Goal: Complete application form

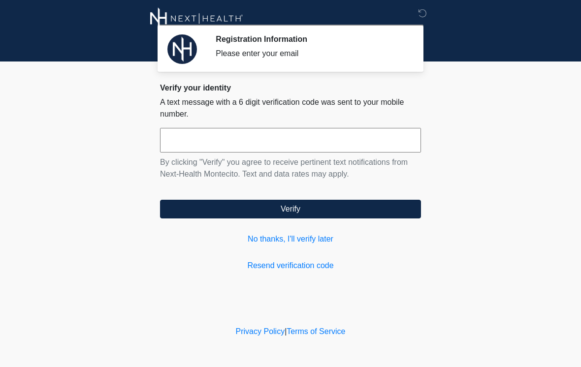
click at [308, 137] on input "text" at bounding box center [290, 140] width 261 height 25
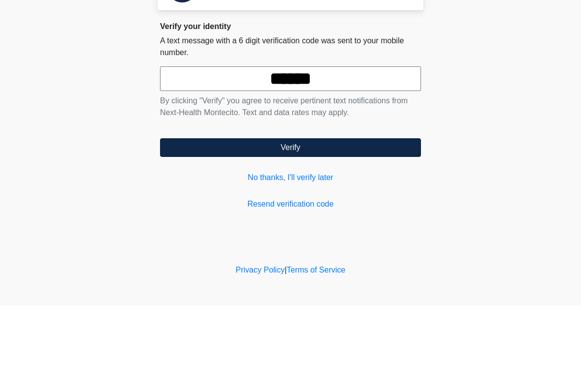
type input "******"
click at [337, 200] on button "Verify" at bounding box center [290, 209] width 261 height 19
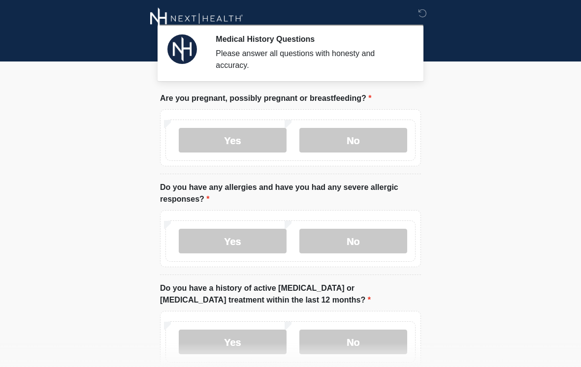
click at [373, 145] on label "No" at bounding box center [353, 140] width 108 height 25
click at [357, 244] on label "No" at bounding box center [353, 241] width 108 height 25
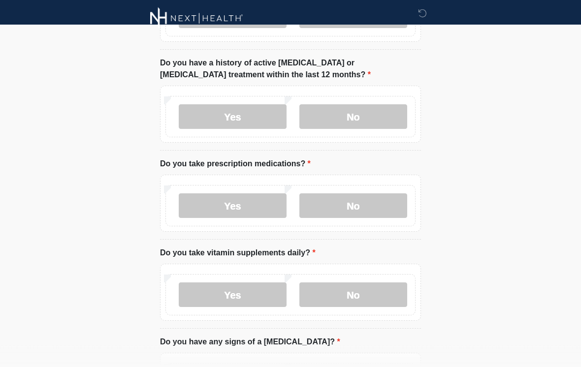
scroll to position [227, 0]
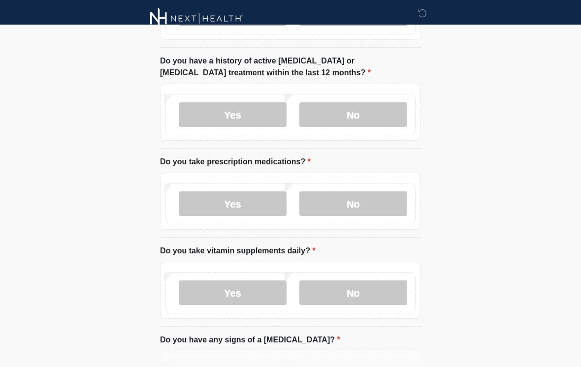
click at [362, 119] on label "No" at bounding box center [353, 114] width 108 height 25
click at [369, 204] on label "No" at bounding box center [353, 203] width 108 height 25
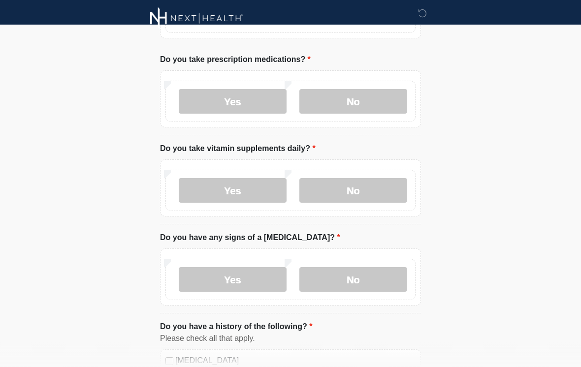
scroll to position [330, 0]
click at [372, 190] on label "No" at bounding box center [353, 190] width 108 height 25
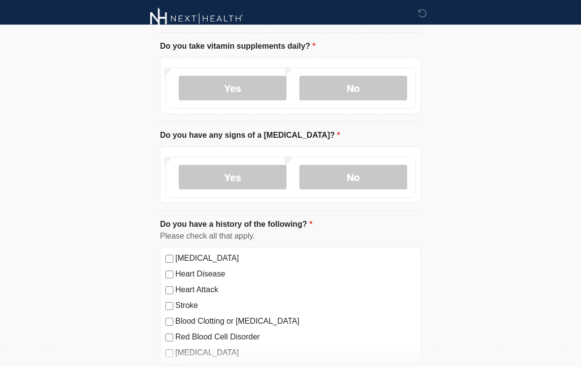
scroll to position [434, 0]
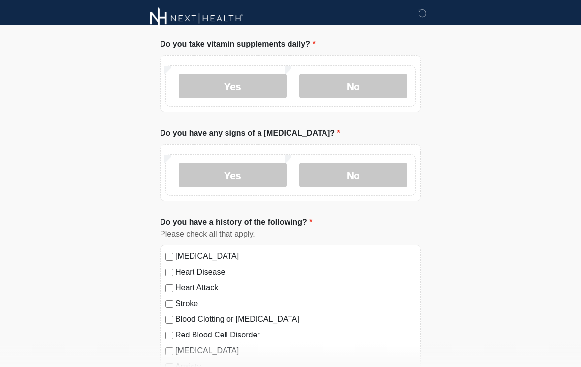
click at [369, 177] on label "No" at bounding box center [353, 175] width 108 height 25
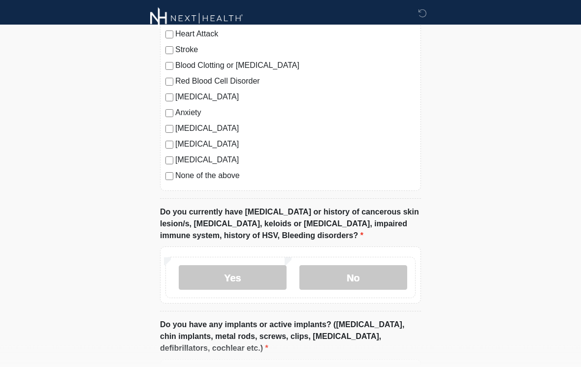
scroll to position [689, 0]
click at [368, 268] on label "No" at bounding box center [353, 277] width 108 height 25
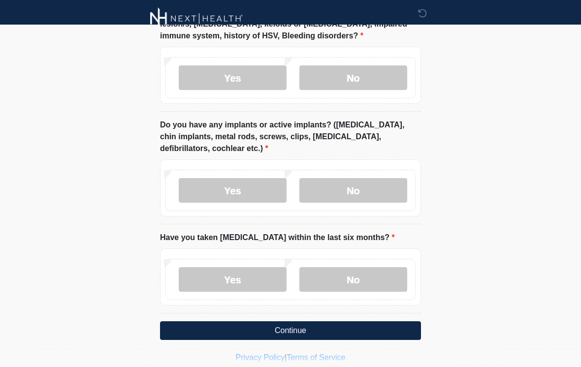
scroll to position [896, 0]
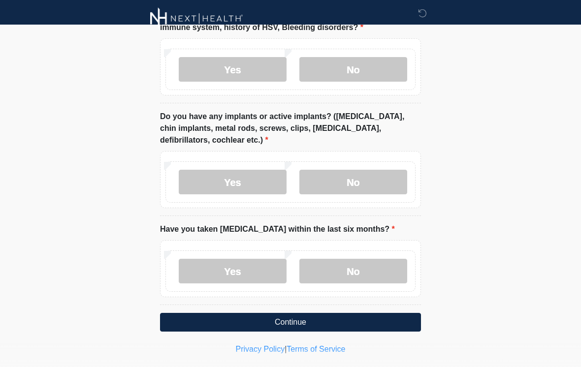
click at [376, 183] on label "No" at bounding box center [353, 182] width 108 height 25
click at [371, 265] on label "No" at bounding box center [353, 271] width 108 height 25
click at [301, 322] on button "Continue" at bounding box center [290, 322] width 261 height 19
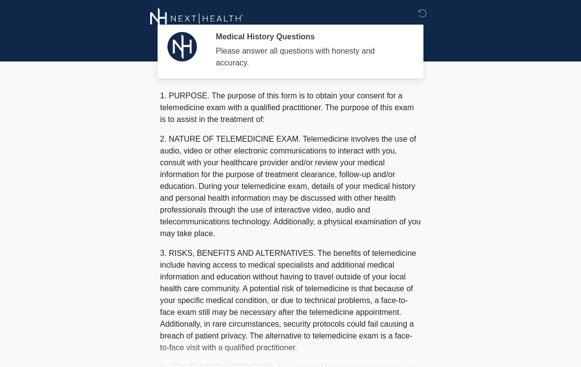
scroll to position [0, 0]
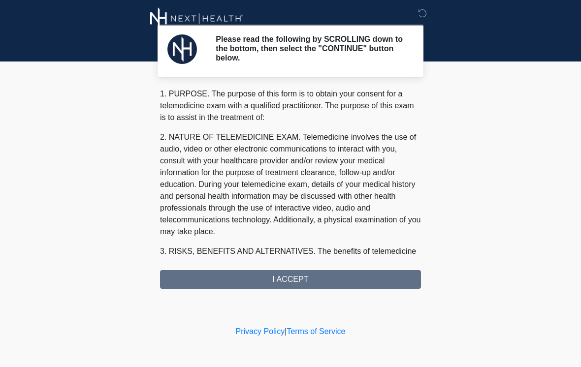
click at [327, 283] on div "1. PURPOSE. The purpose of this form is to obtain your consent for a telemedici…" at bounding box center [290, 188] width 261 height 201
click at [297, 276] on div "1. PURPOSE. The purpose of this form is to obtain your consent for a telemedici…" at bounding box center [290, 188] width 261 height 201
click at [300, 276] on div "1. PURPOSE. The purpose of this form is to obtain your consent for a telemedici…" at bounding box center [290, 188] width 261 height 201
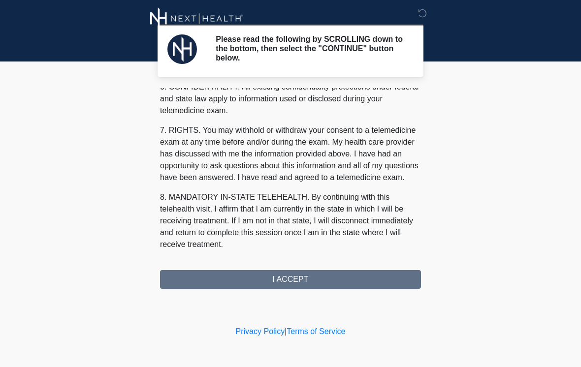
scroll to position [401, 0]
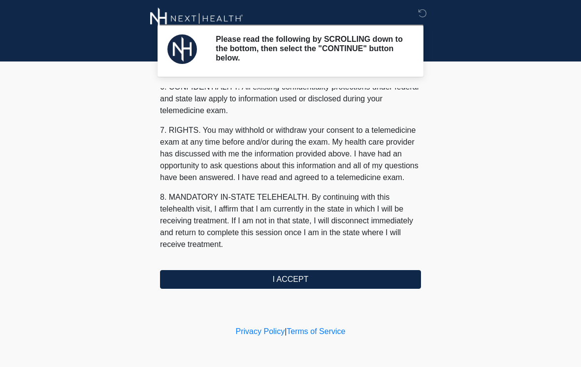
click at [295, 279] on button "I ACCEPT" at bounding box center [290, 279] width 261 height 19
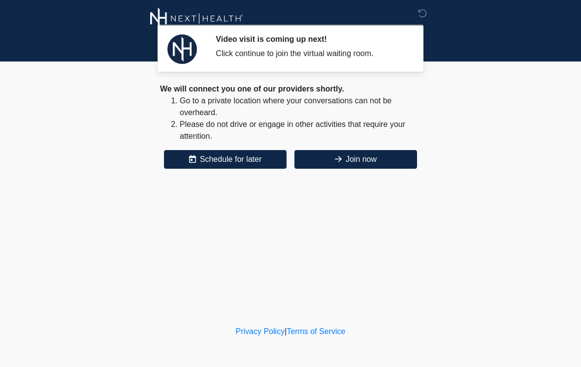
click at [372, 159] on button "Join now" at bounding box center [355, 159] width 123 height 19
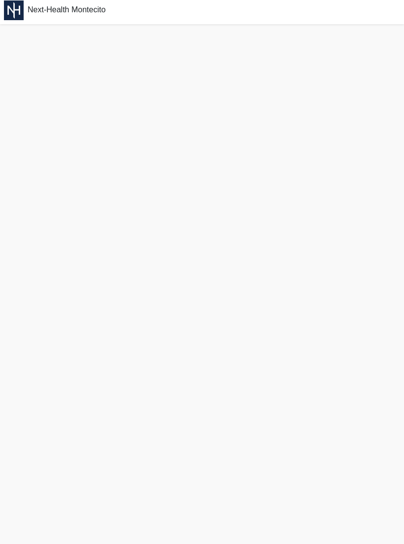
scroll to position [14, 0]
